Goal: Information Seeking & Learning: Learn about a topic

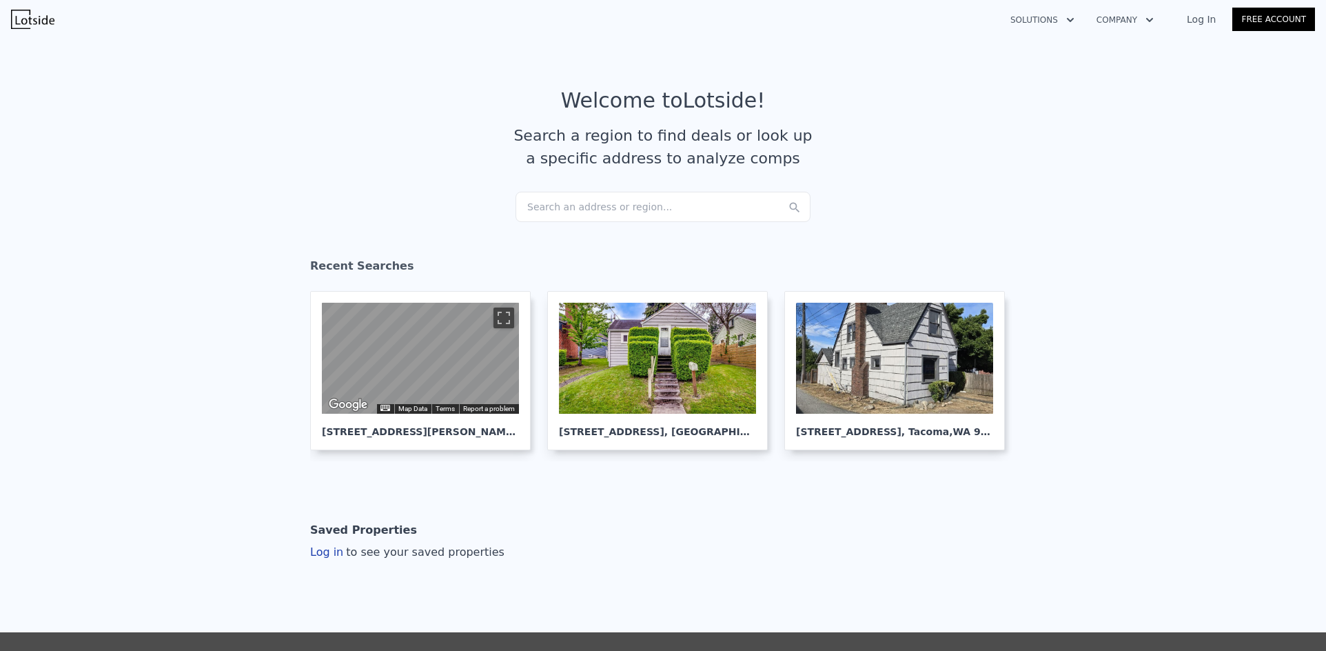
click at [617, 210] on div "Search an address or region..." at bounding box center [663, 207] width 295 height 30
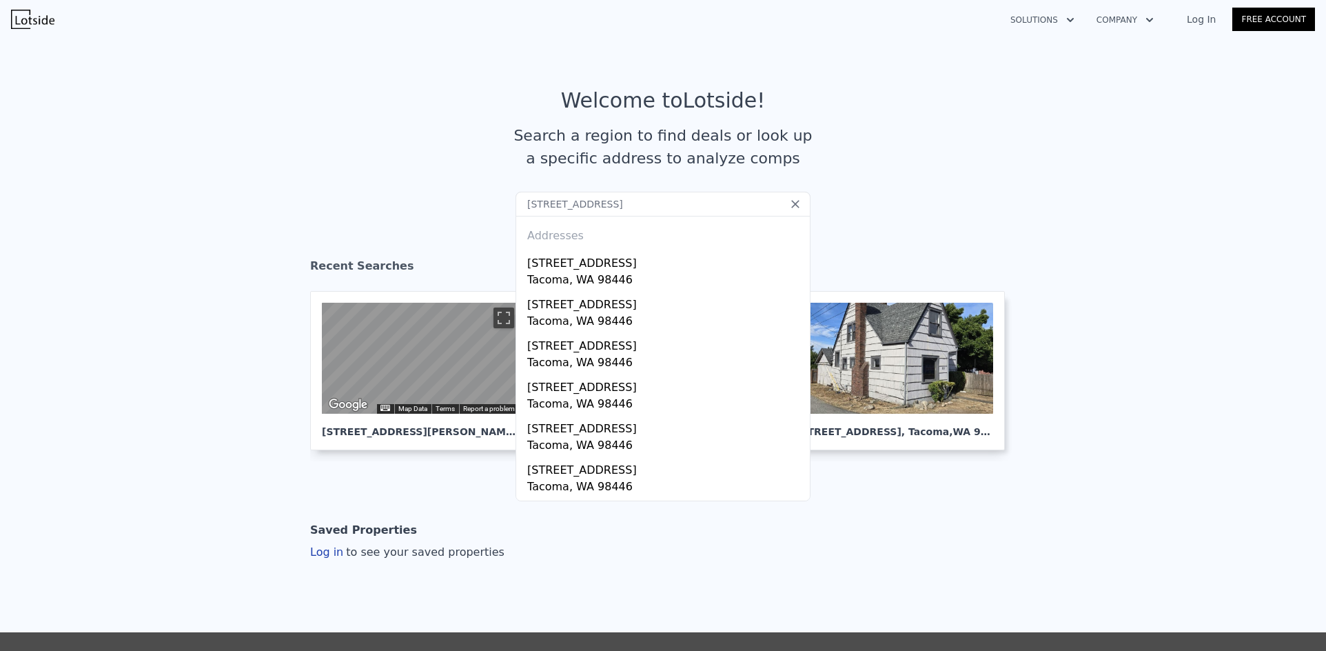
drag, startPoint x: 669, startPoint y: 203, endPoint x: 475, endPoint y: 206, distance: 193.7
click at [461, 203] on section "Welcome to Lotside ! Search a region to find deals or look up a specific addres…" at bounding box center [663, 140] width 1326 height 214
click at [572, 203] on input "[STREET_ADDRESS]" at bounding box center [663, 204] width 295 height 25
click at [573, 204] on input "[STREET_ADDRESS]" at bounding box center [663, 204] width 295 height 25
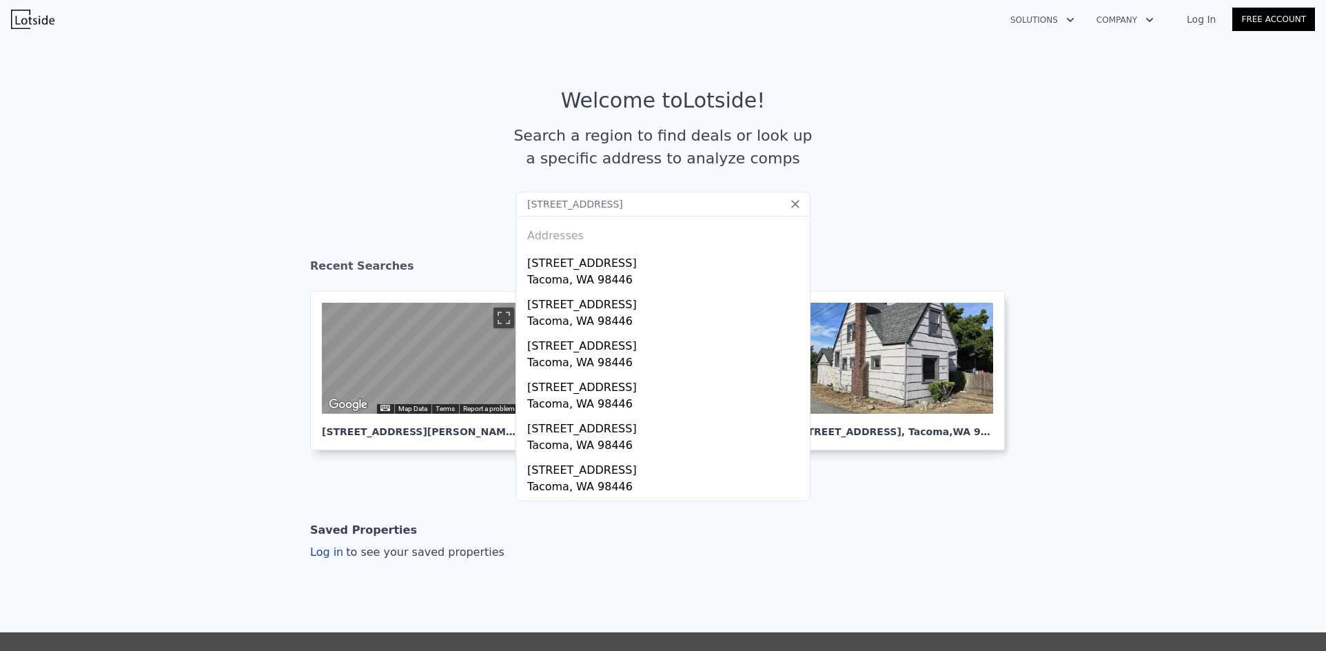
paste input "[STREET_ADDRESS]"
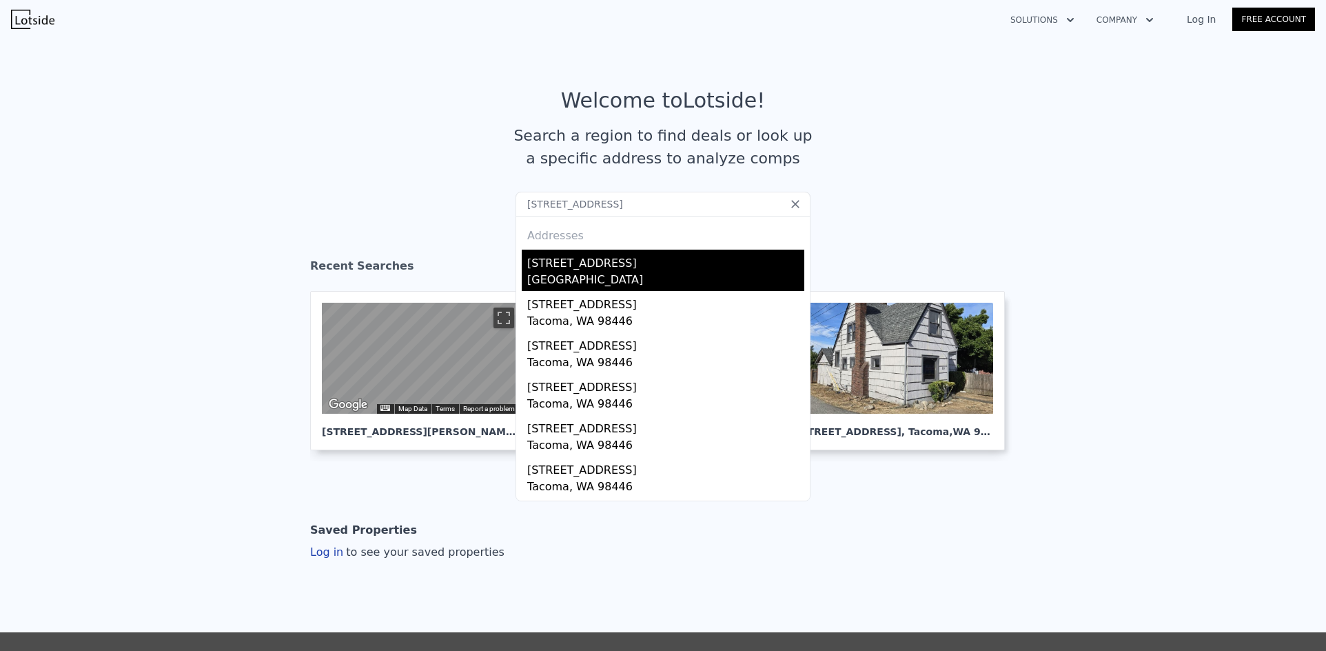
type input "[STREET_ADDRESS]"
click at [580, 269] on div "[STREET_ADDRESS]" at bounding box center [665, 261] width 277 height 22
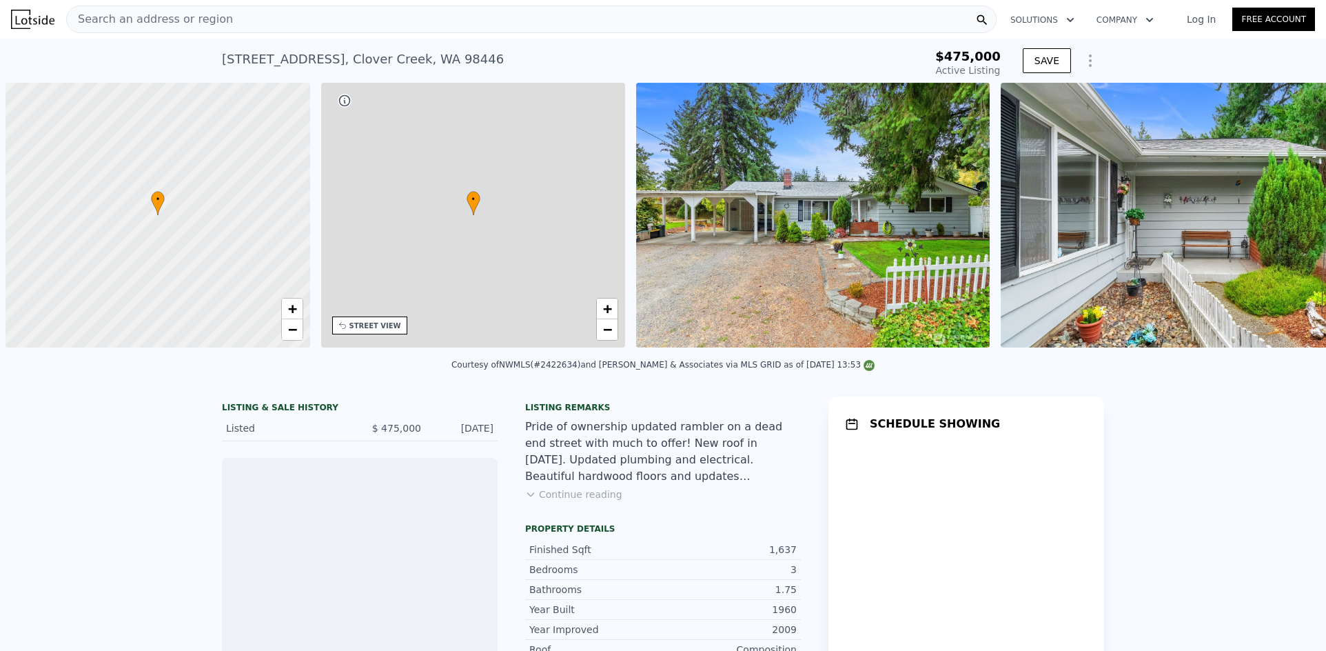
scroll to position [0, 6]
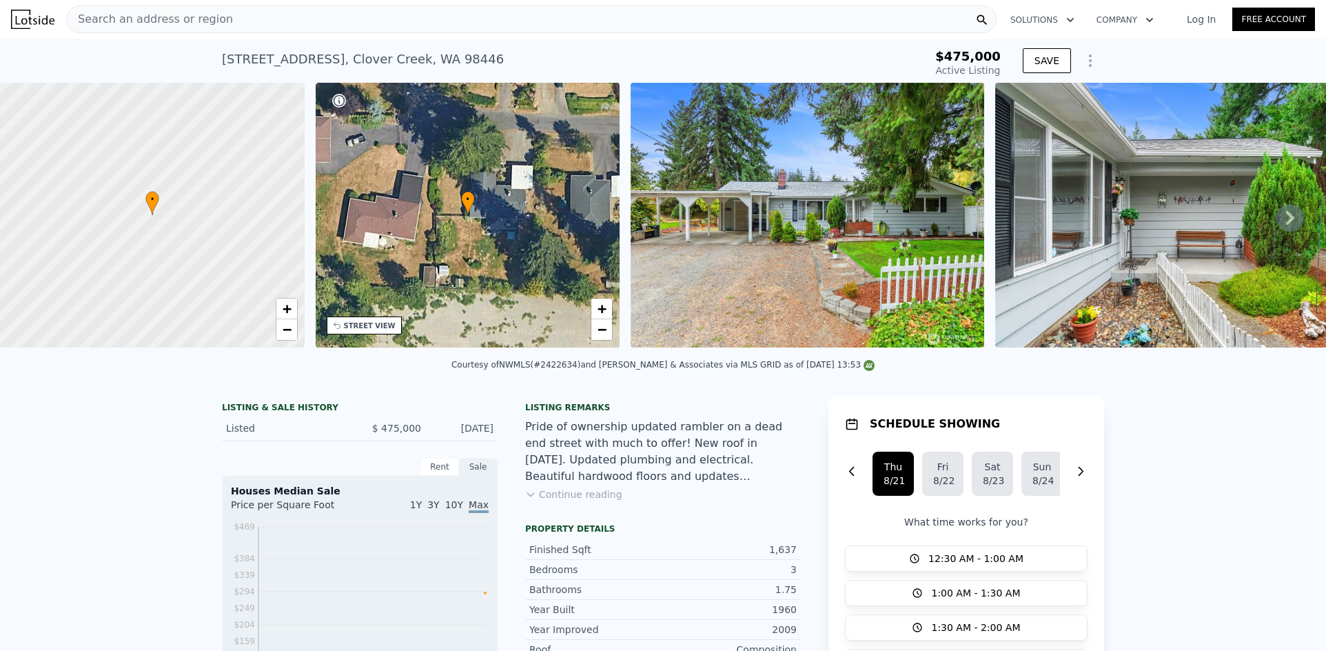
click at [377, 19] on div "Search an address or region" at bounding box center [531, 20] width 931 height 28
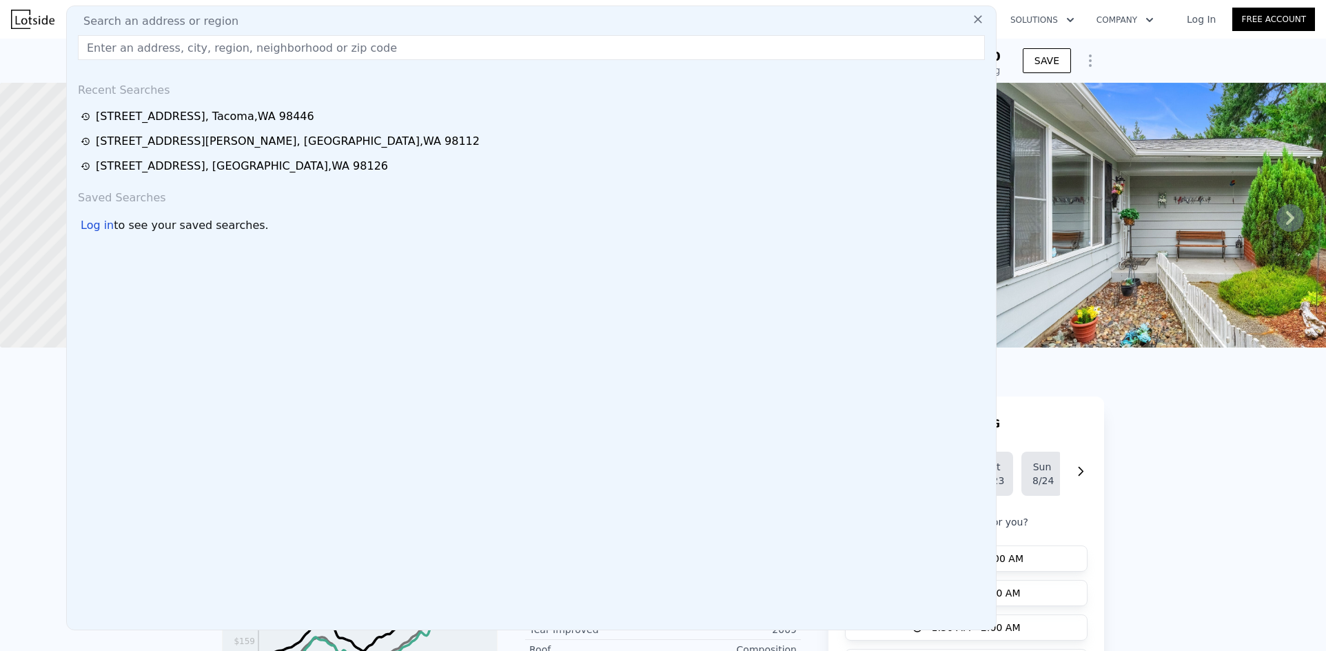
click at [332, 45] on input "text" at bounding box center [531, 47] width 907 height 25
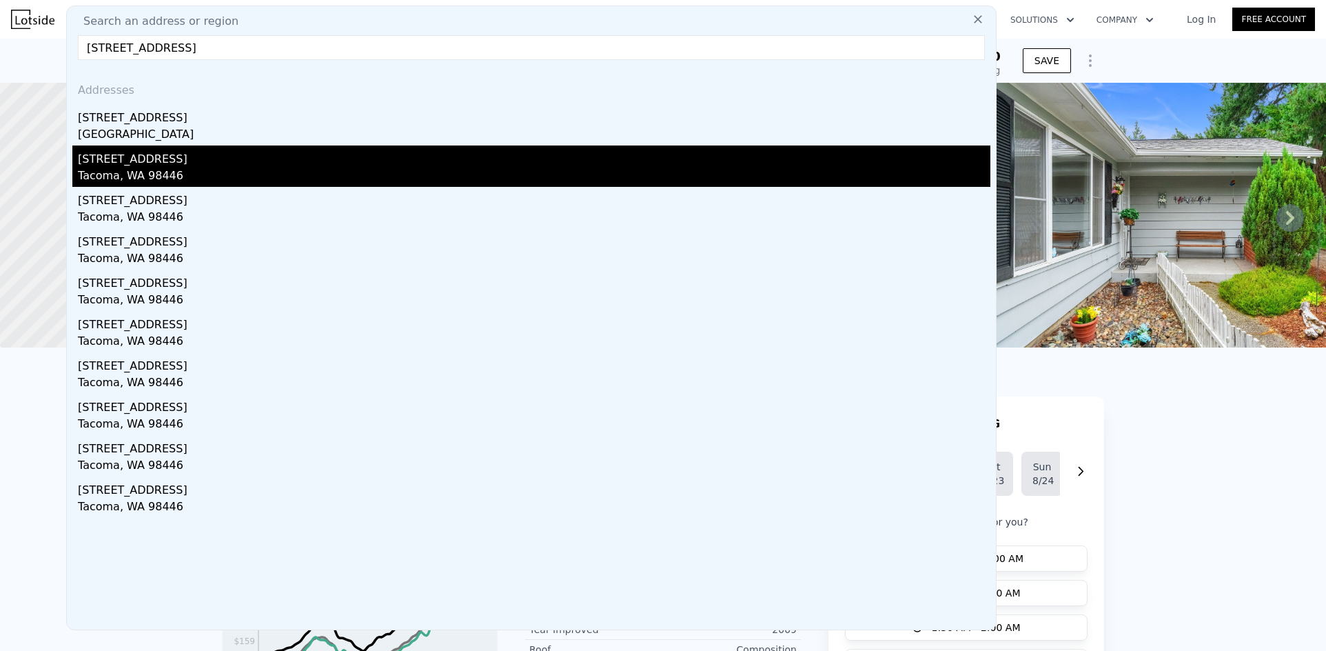
type input "[STREET_ADDRESS]"
click at [188, 163] on div "[STREET_ADDRESS]" at bounding box center [534, 156] width 913 height 22
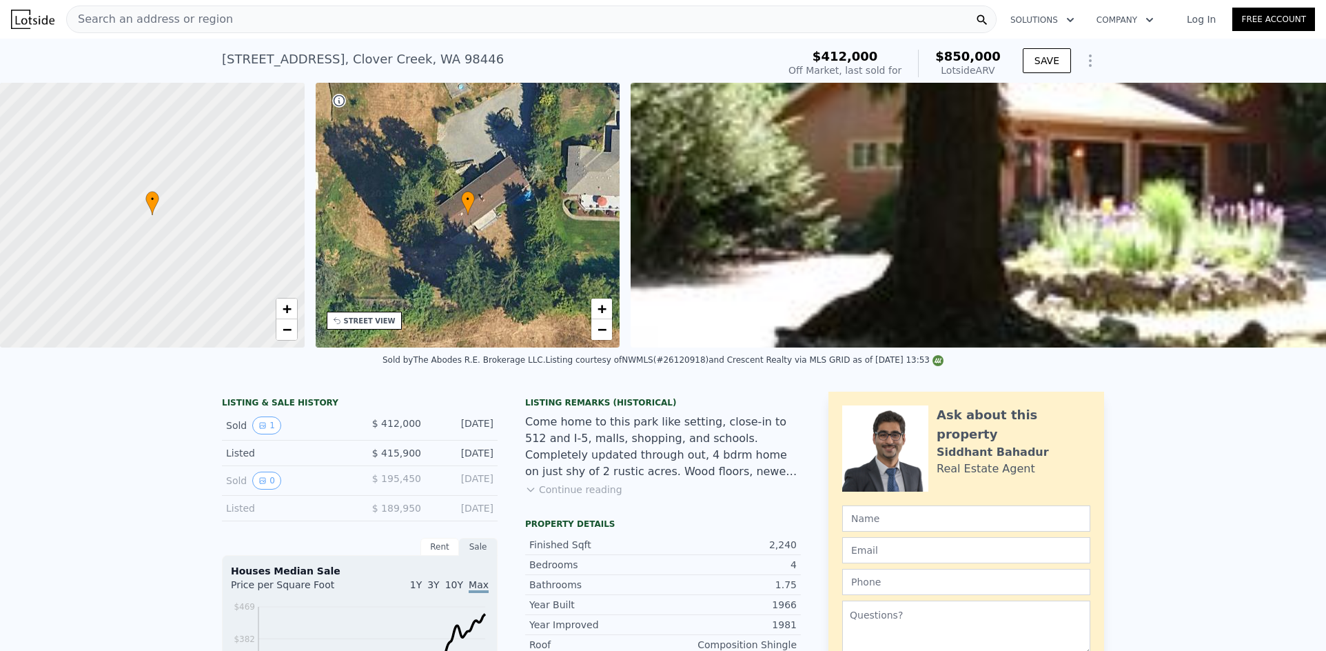
click at [286, 18] on div "Search an address or region" at bounding box center [531, 20] width 931 height 28
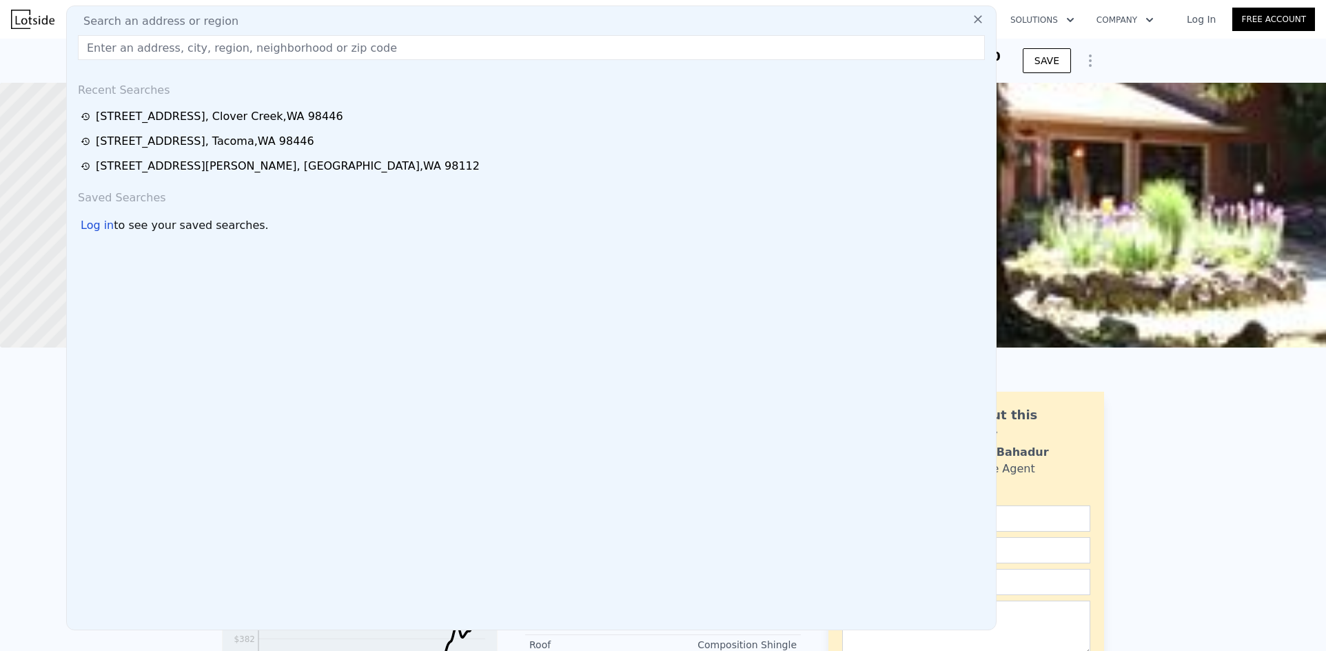
click at [286, 18] on div "Search an address or region" at bounding box center [531, 21] width 918 height 17
click at [235, 43] on input "text" at bounding box center [531, 47] width 907 height 25
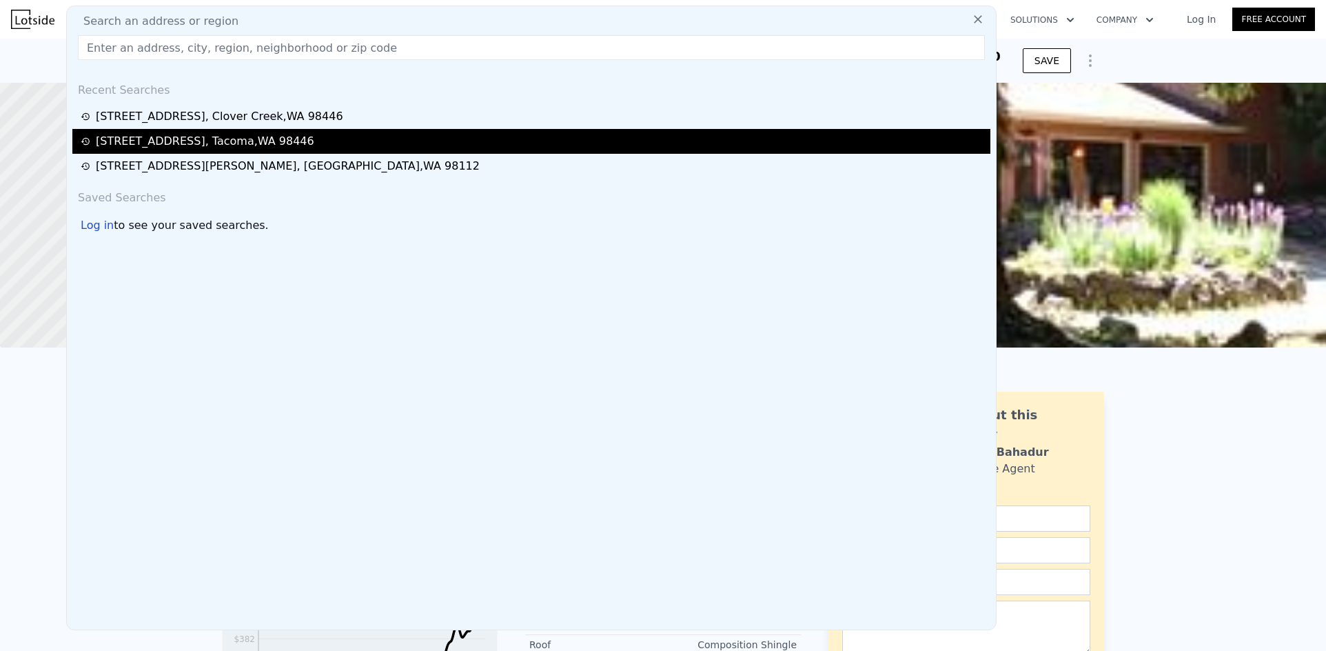
click at [207, 139] on div "[STREET_ADDRESS]" at bounding box center [205, 141] width 219 height 17
type input "3"
type input "4"
type input "1344"
type input "2206"
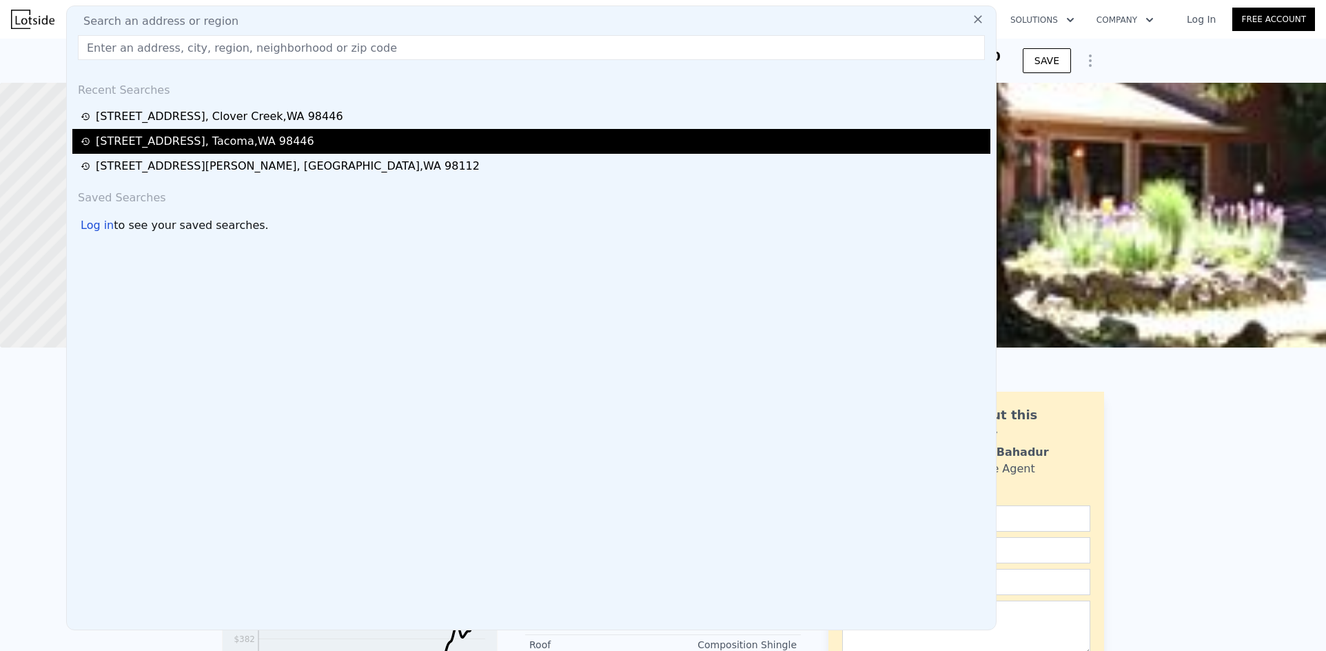
type input "9178"
type input "22250"
type input "$ 594,000"
type input "5"
type input "$ 45,681"
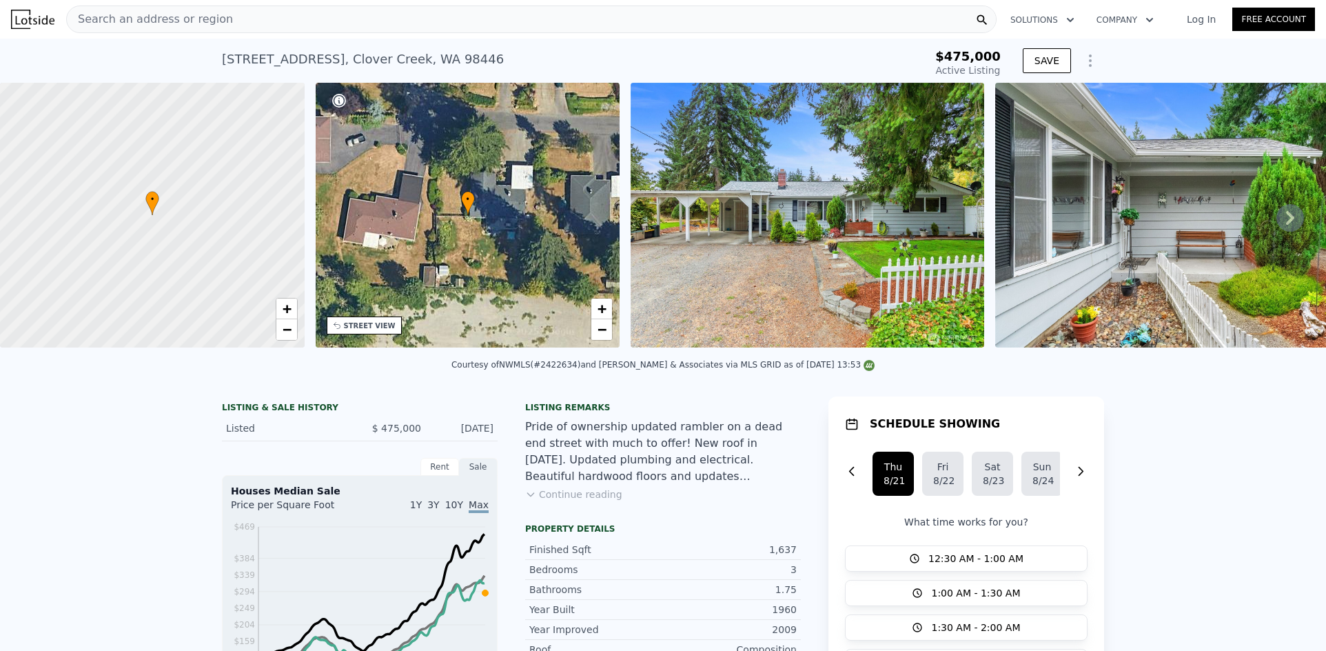
click at [244, 9] on div "Search an address or region" at bounding box center [531, 20] width 931 height 28
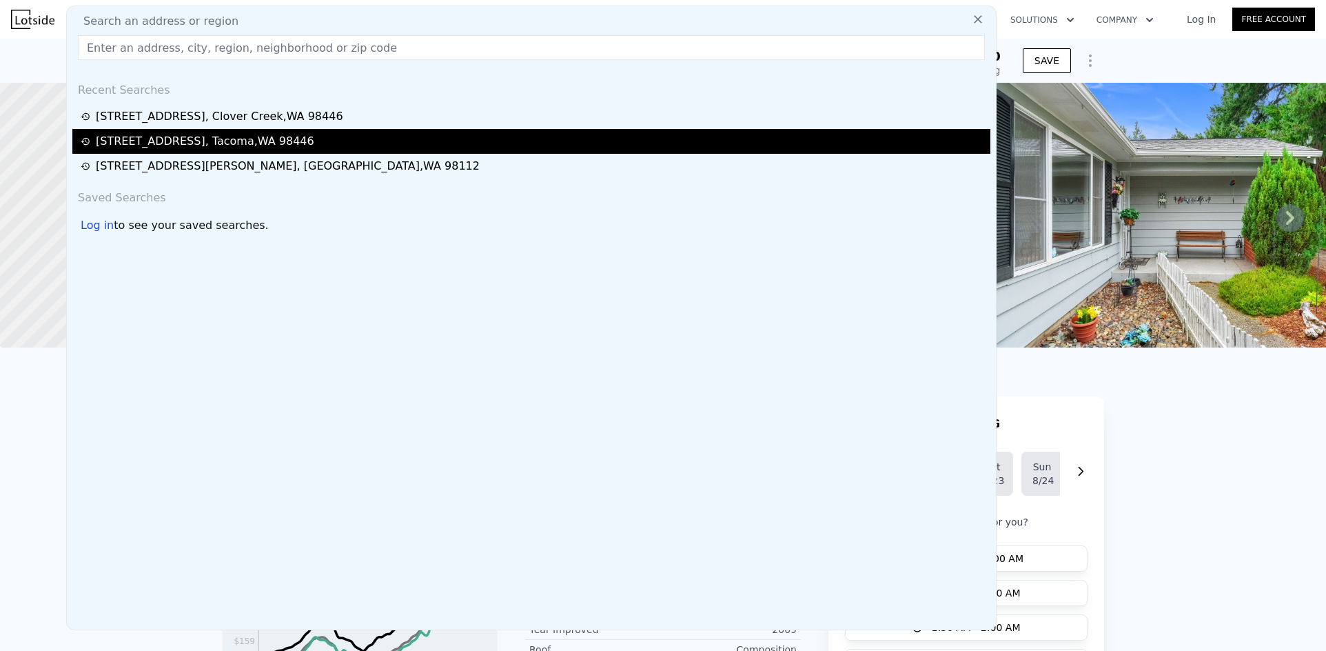
click at [196, 139] on div "[STREET_ADDRESS]" at bounding box center [205, 141] width 219 height 17
